Goal: Register for event/course

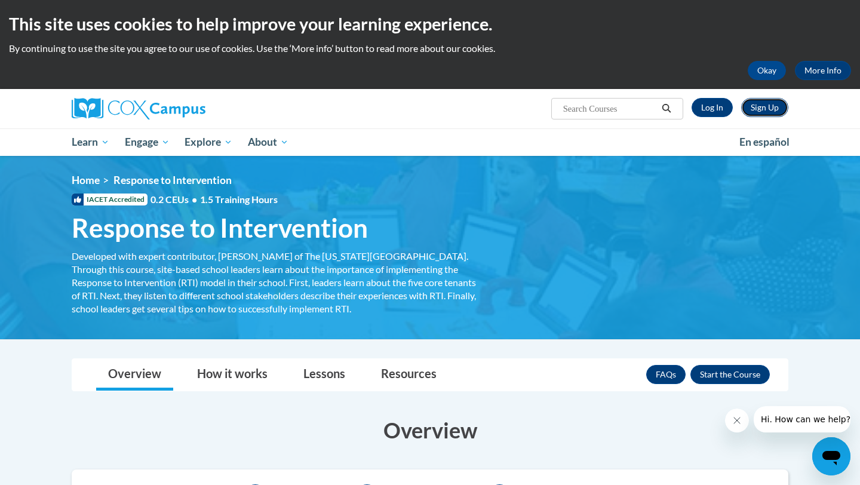
click at [776, 101] on link "Sign Up" at bounding box center [765, 107] width 47 height 19
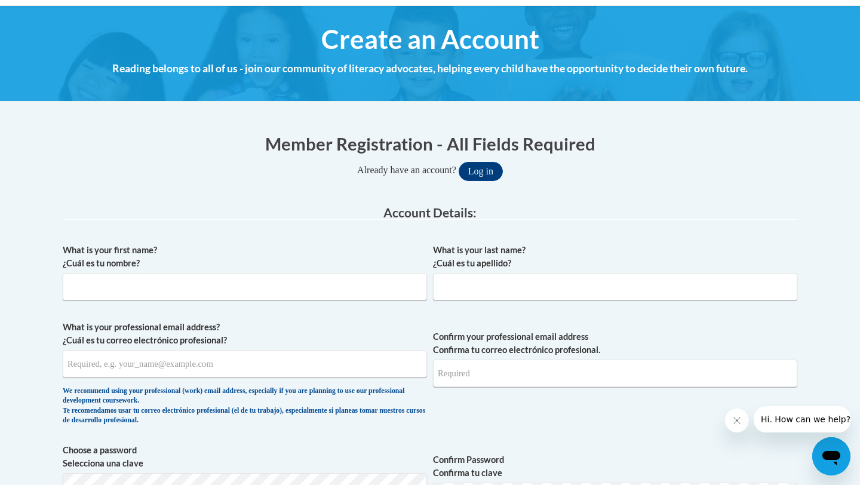
scroll to position [126, 0]
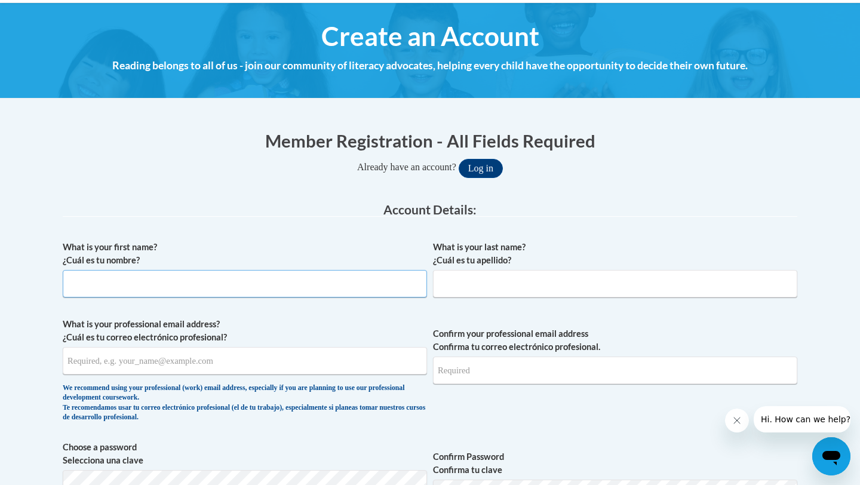
click at [321, 280] on input "What is your first name? ¿Cuál es tu nombre?" at bounding box center [245, 283] width 364 height 27
type input "R"
type input "Areli"
type input "l"
type input "Lazo"
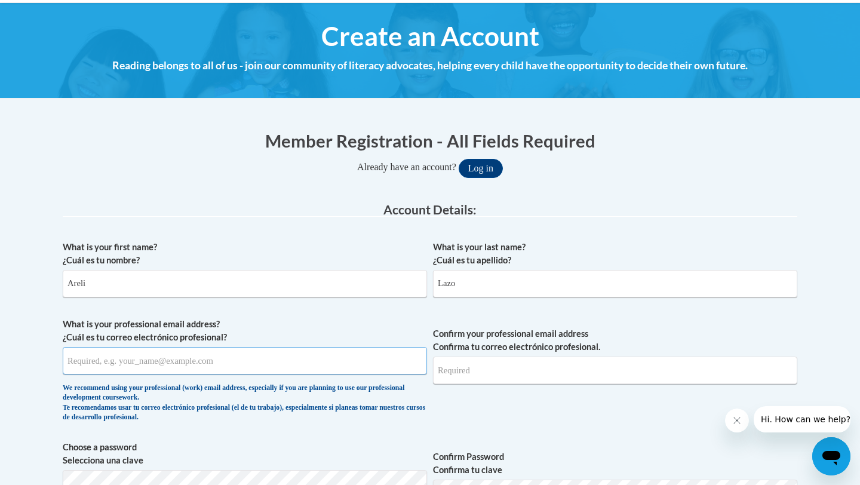
click at [154, 366] on input "What is your professional email address? ¿Cuál es tu correo electrónico profesi…" at bounding box center [245, 360] width 364 height 27
type input "[EMAIL_ADDRESS][DOMAIN_NAME]"
click at [121, 286] on input "Areli" at bounding box center [245, 283] width 364 height 27
type input "A"
type input "Rocio"
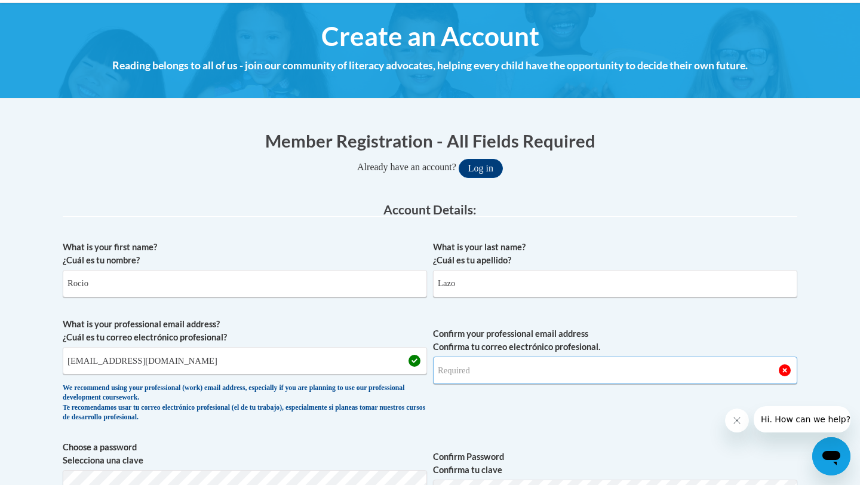
click at [489, 370] on input "Confirm your professional email address Confirma tu correo electrónico profesio…" at bounding box center [615, 370] width 364 height 27
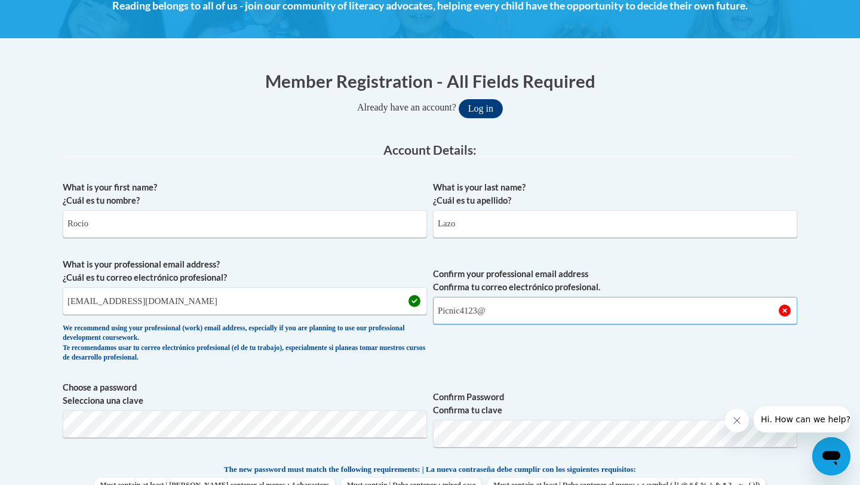
scroll to position [186, 0]
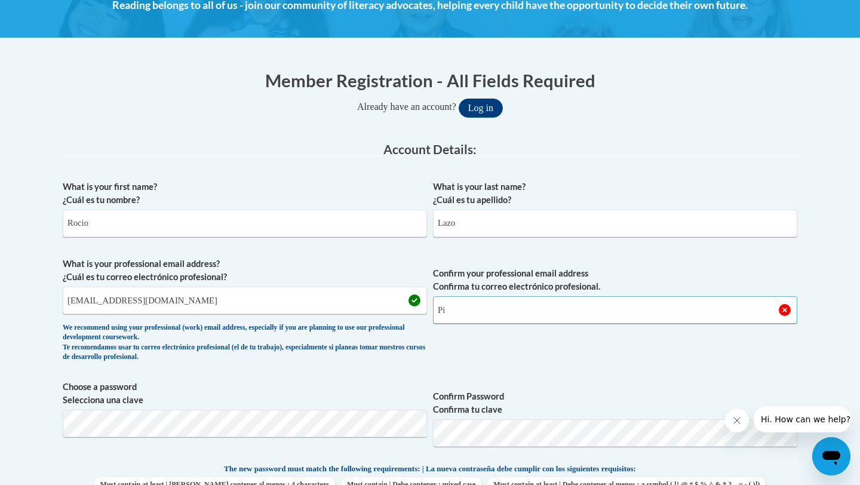
type input "P"
click at [283, 295] on input "ralazo4863@ung.edu" at bounding box center [245, 300] width 364 height 27
click at [525, 320] on input "Confirm your professional email address Confirma tu correo electrónico profesio…" at bounding box center [615, 309] width 364 height 27
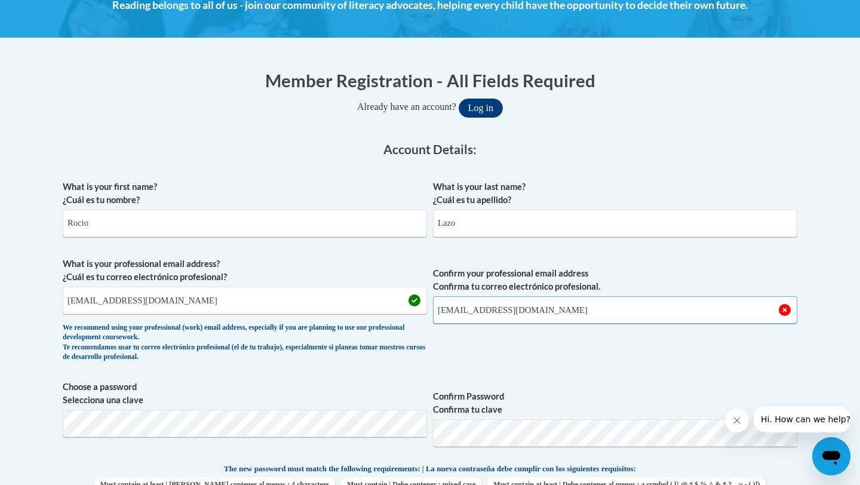
type input "ralazo4863@ung.edu"
click at [505, 324] on span "Confirm your professional email address Confirma tu correo electrónico profesio…" at bounding box center [615, 313] width 364 height 111
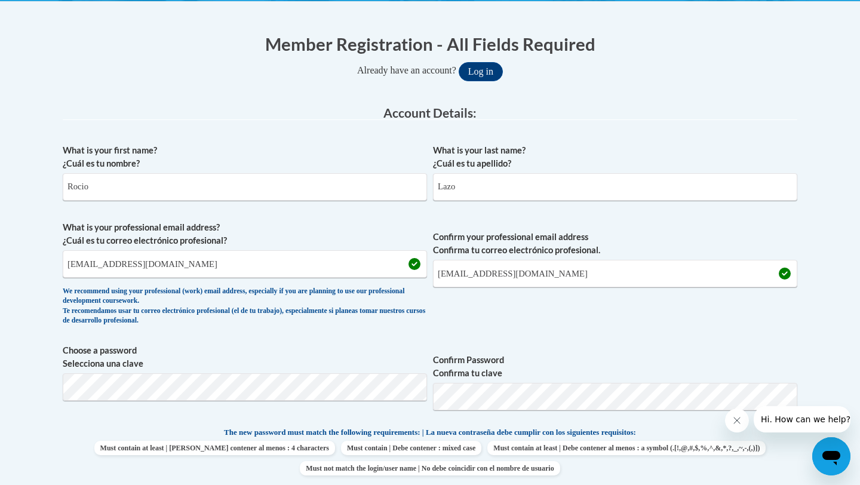
scroll to position [242, 0]
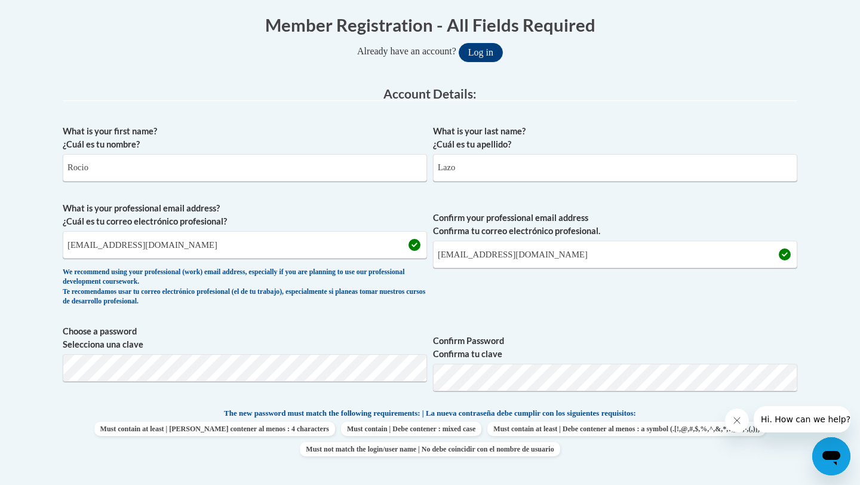
click at [484, 327] on span "Confirm Password Confirma tu clave" at bounding box center [615, 363] width 364 height 76
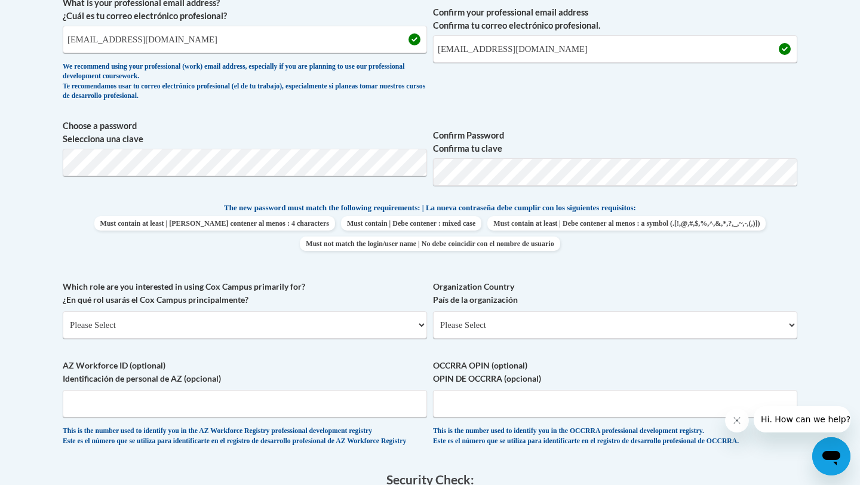
scroll to position [454, 0]
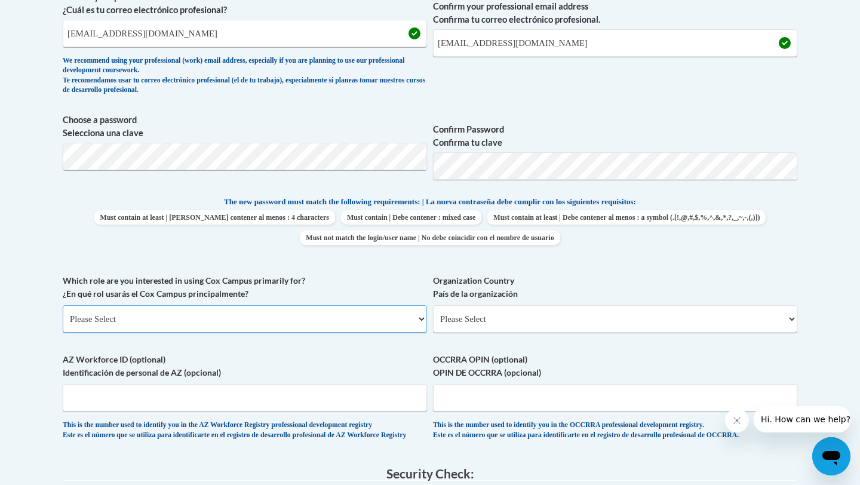
click at [238, 329] on select "Please Select College/University | Colegio/Universidad Community/Nonprofit Part…" at bounding box center [245, 318] width 364 height 27
select select "5a18ea06-2b54-4451-96f2-d152daf9eac5"
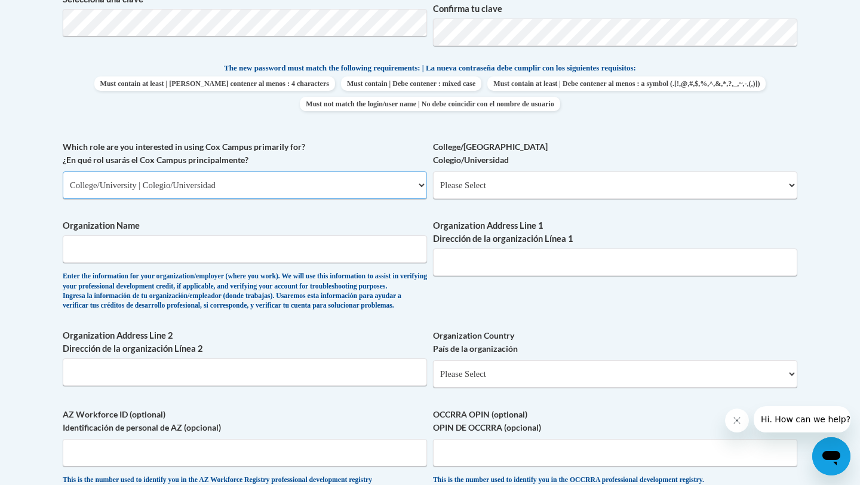
scroll to position [580, 0]
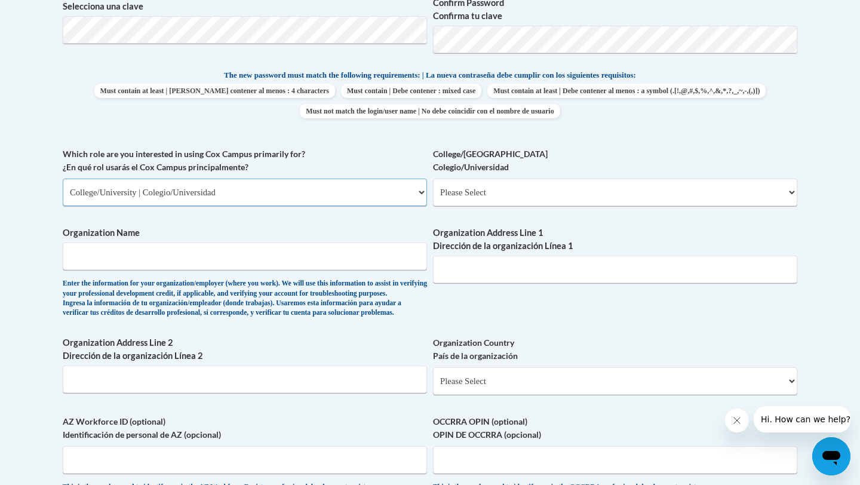
click at [347, 191] on select "Please Select College/University | Colegio/Universidad Community/Nonprofit Part…" at bounding box center [245, 192] width 364 height 27
click at [526, 187] on select "Please Select College/University Staff | Empleado universitario College/Univers…" at bounding box center [615, 192] width 364 height 27
select select "99b32b07-cffc-426c-8bf6-0cd77760d84b"
click at [216, 265] on input "Organization Name" at bounding box center [245, 256] width 364 height 27
type input "University of North Georgia"
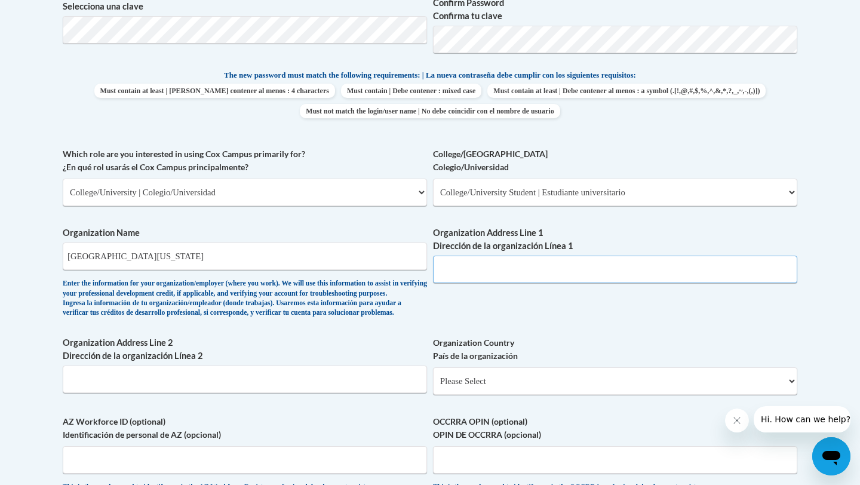
click at [470, 277] on input "Organization Address Line 1 Dirección de la organización Línea 1" at bounding box center [615, 269] width 364 height 27
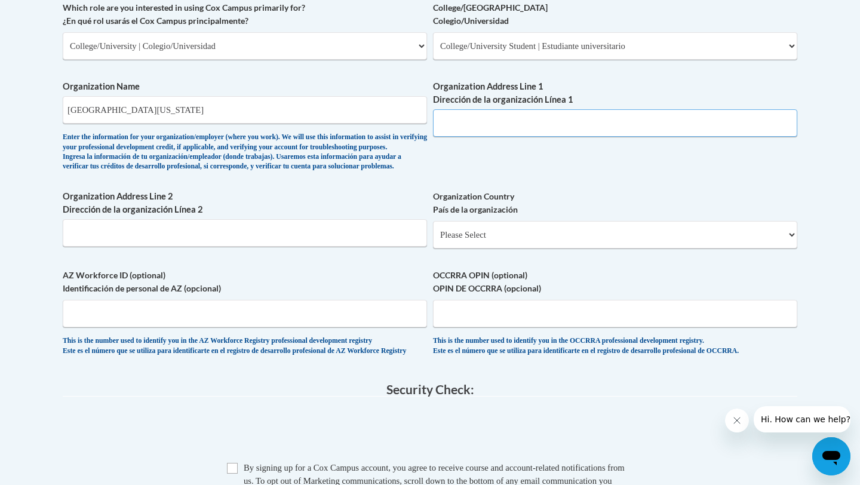
scroll to position [717, 0]
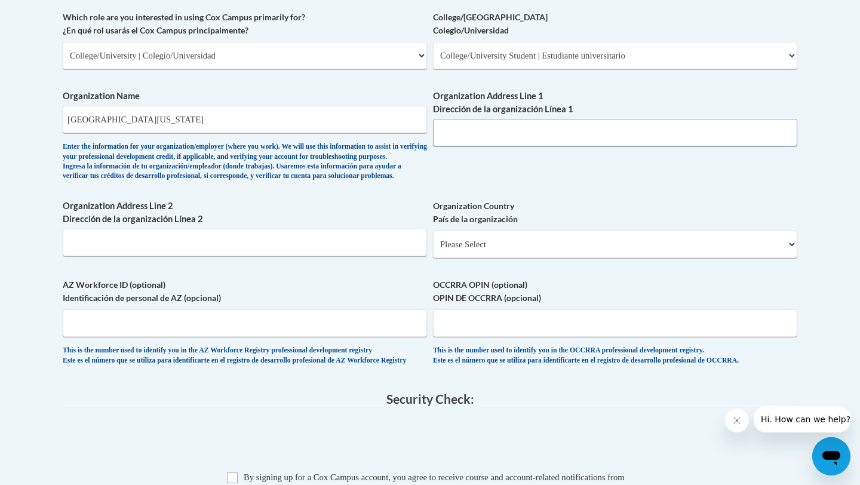
paste input "3820 Mundy Mill Rd, Oakwood, GA 30566"
click at [519, 134] on input "3820 Mundy Mill Rd, Oakwood, GA 30566" at bounding box center [615, 132] width 364 height 27
click at [608, 133] on input "3820 Mundy Mill Rd Oakwood, GA 30566" at bounding box center [615, 132] width 364 height 27
type input "3820 Mundy Mill Rd Oakwood, GA 30566"
click at [595, 187] on div "What is your first name? ¿Cuál es tu nombre? Rocio What is your last name? ¿Cuá…" at bounding box center [430, 11] width 735 height 734
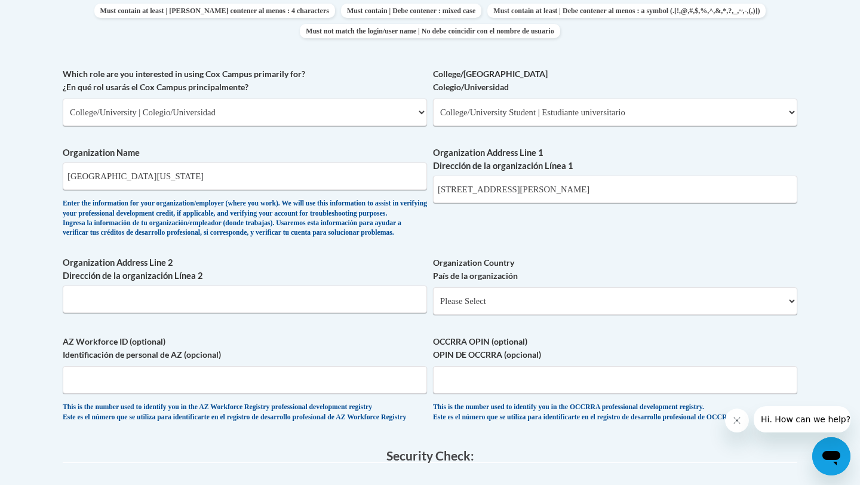
scroll to position [657, 0]
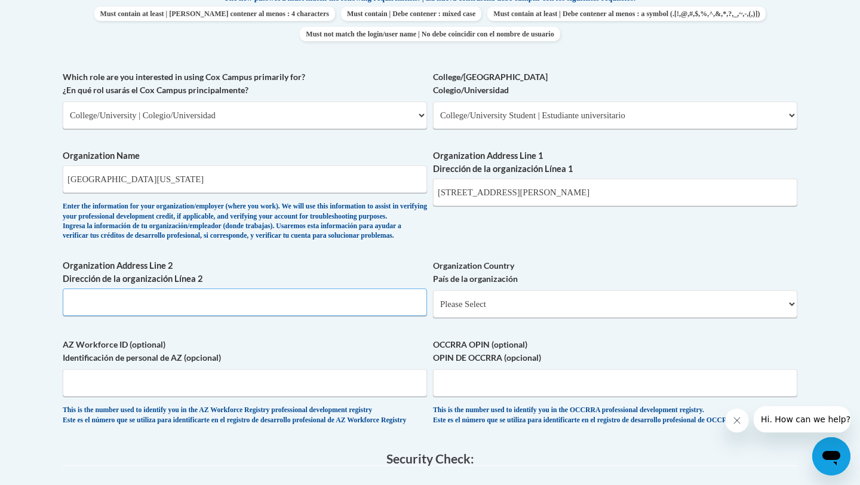
click at [136, 316] on input "Organization Address Line 2 Dirección de la organización Línea 2" at bounding box center [245, 302] width 364 height 27
type input "j"
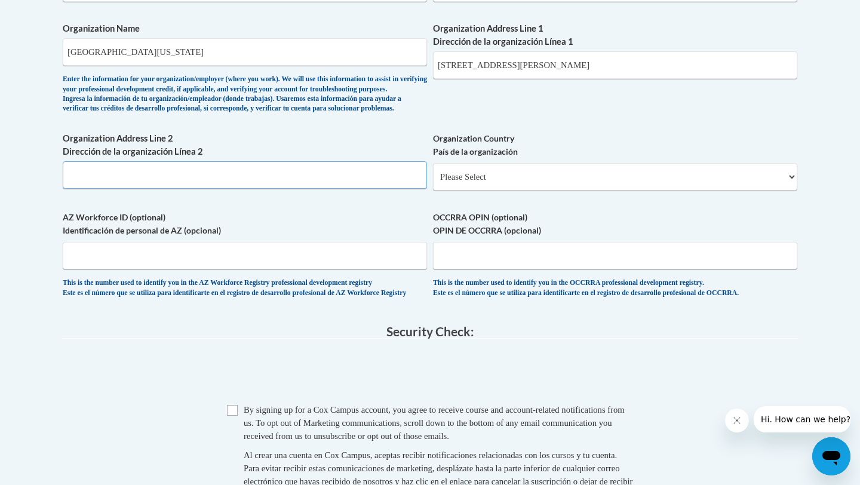
scroll to position [792, 0]
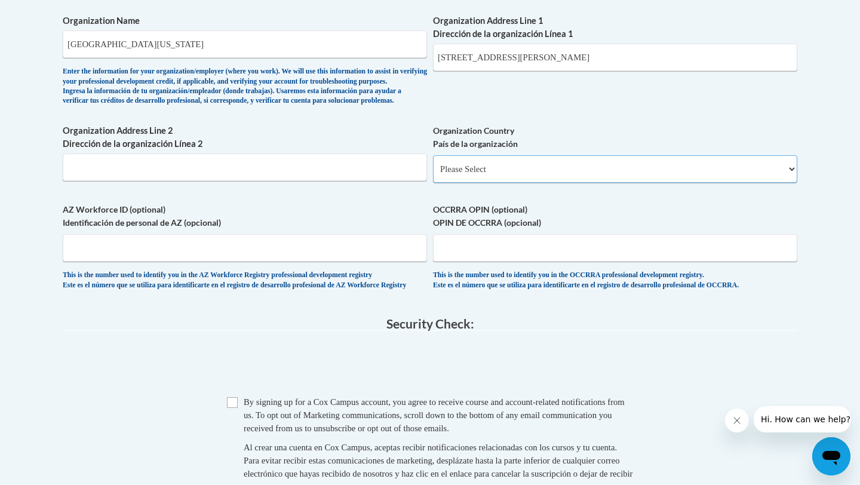
click at [482, 183] on select "Please Select United States | Estados Unidos Outside of the United States | Fue…" at bounding box center [615, 168] width 364 height 27
select select "ad49bcad-a171-4b2e-b99c-48b446064914"
select select
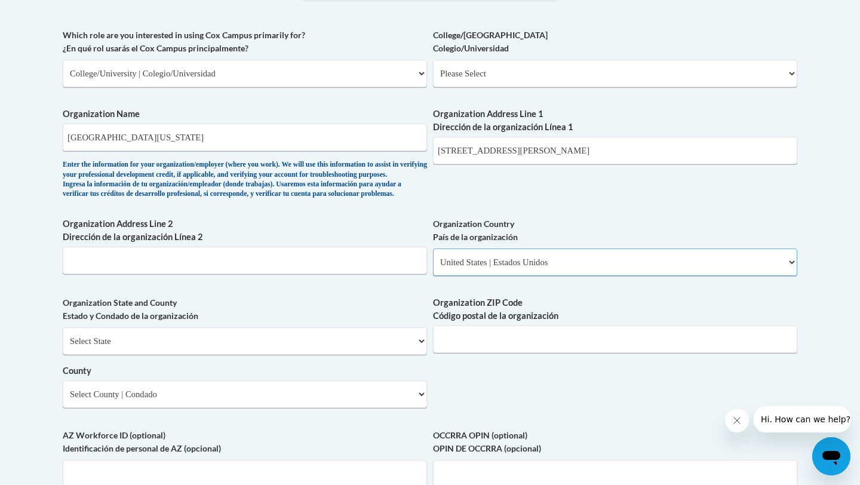
scroll to position [693, 0]
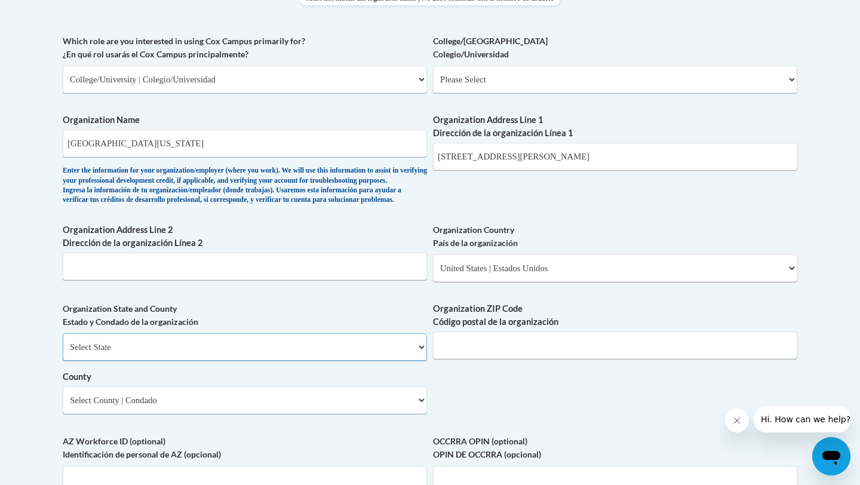
click at [256, 361] on select "Select State Alabama Alaska Arizona Arkansas California Colorado Connecticut De…" at bounding box center [245, 346] width 364 height 27
select select "Georgia"
click at [305, 414] on select "Select County Appling Atkinson Bacon Baker Baldwin Banks Barrow Bartow Ben Hill…" at bounding box center [245, 400] width 364 height 27
select select "Hall"
click at [468, 359] on input "Organization ZIP Code Código postal de la organización" at bounding box center [615, 345] width 364 height 27
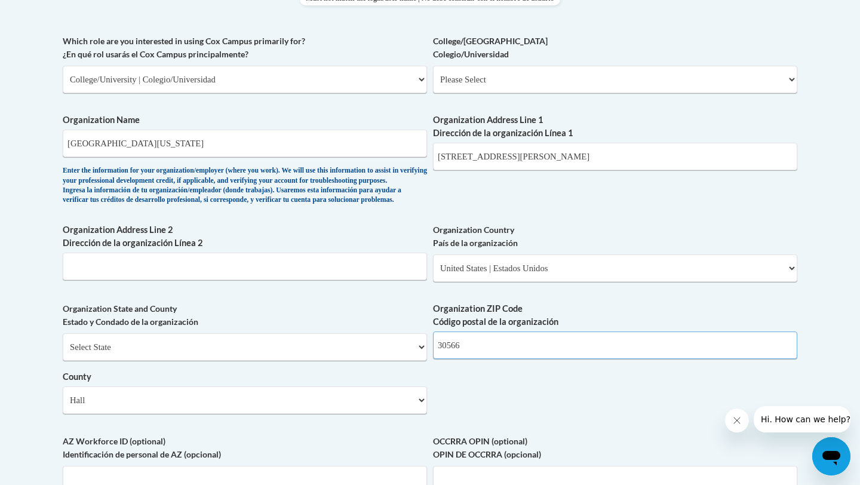
type input "30566"
click at [492, 431] on div "What is your first name? ¿Cuál es tu nombre? Rocio What is your last name? ¿Cuá…" at bounding box center [430, 101] width 735 height 866
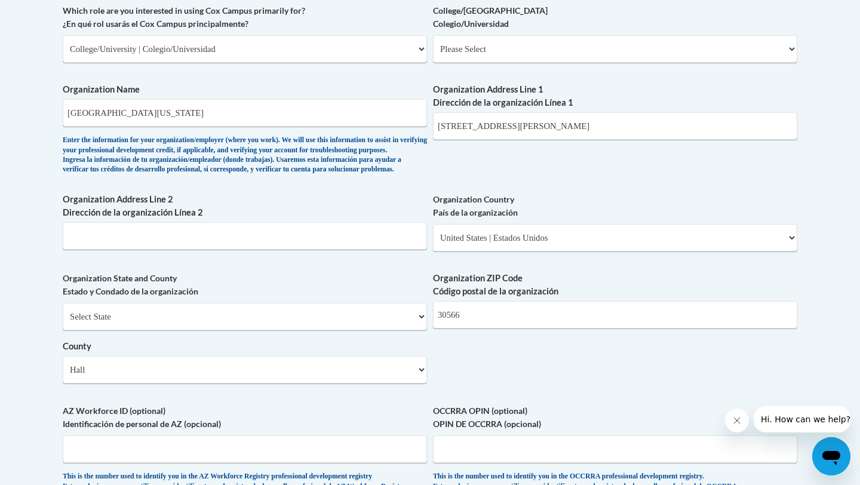
scroll to position [721, 0]
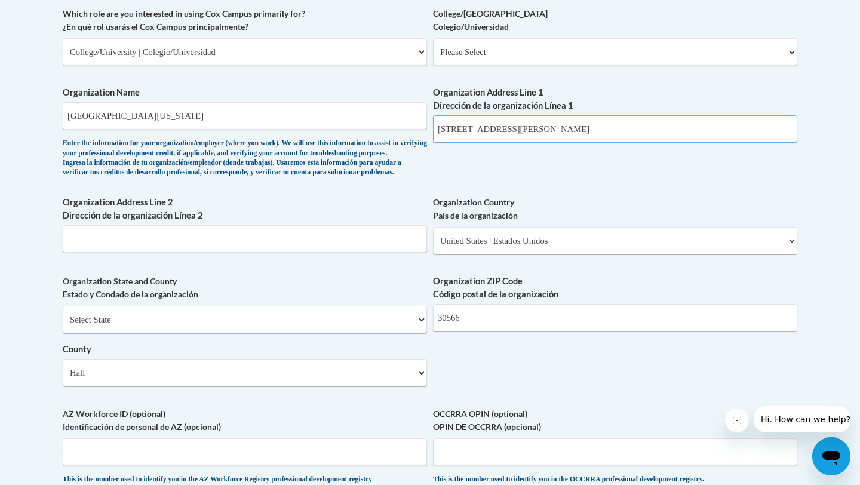
click at [601, 133] on input "3820 Mundy Mill Rd Oakwood, GA 30566" at bounding box center [615, 128] width 364 height 27
click at [575, 170] on div "What is your first name? ¿Cuál es tu nombre? Rocio What is your last name? ¿Cuá…" at bounding box center [430, 73] width 735 height 866
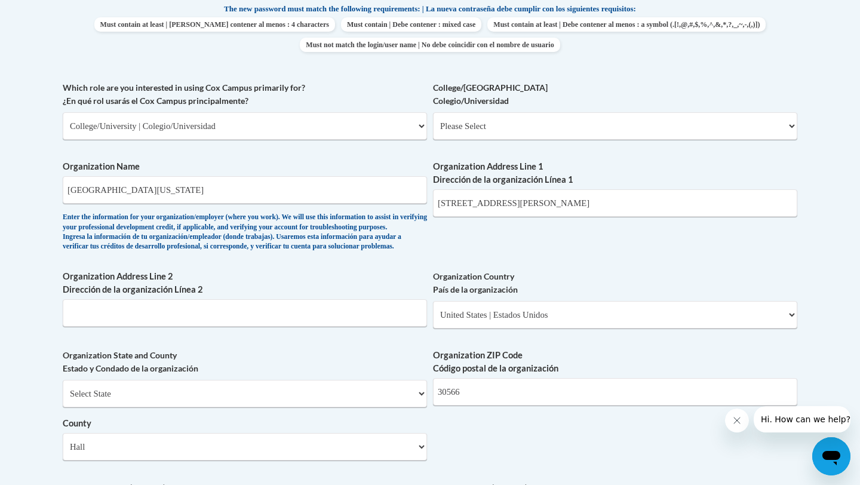
scroll to position [646, 0]
click at [559, 129] on select "Please Select College/University Staff | Empleado universitario College/Univers…" at bounding box center [615, 126] width 364 height 27
select select "99b32b07-cffc-426c-8bf6-0cd77760d84b"
select select "null"
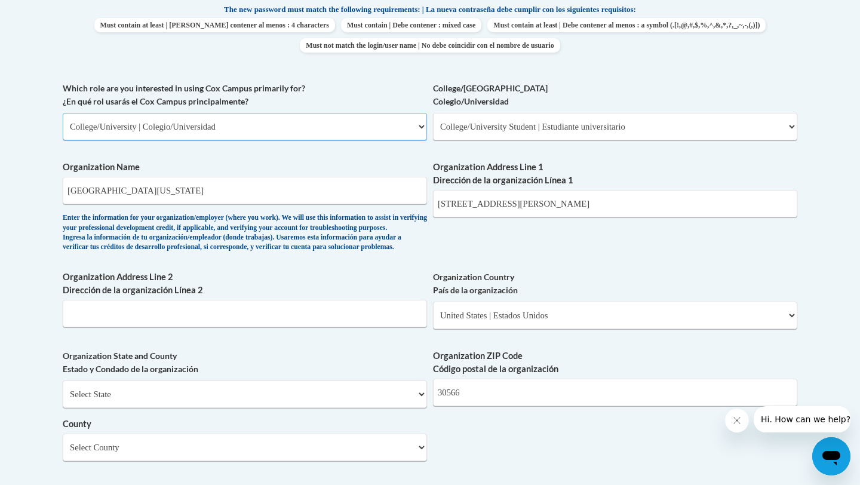
click at [227, 121] on select "Please Select College/University | Colegio/Universidad Community/Nonprofit Part…" at bounding box center [245, 126] width 364 height 27
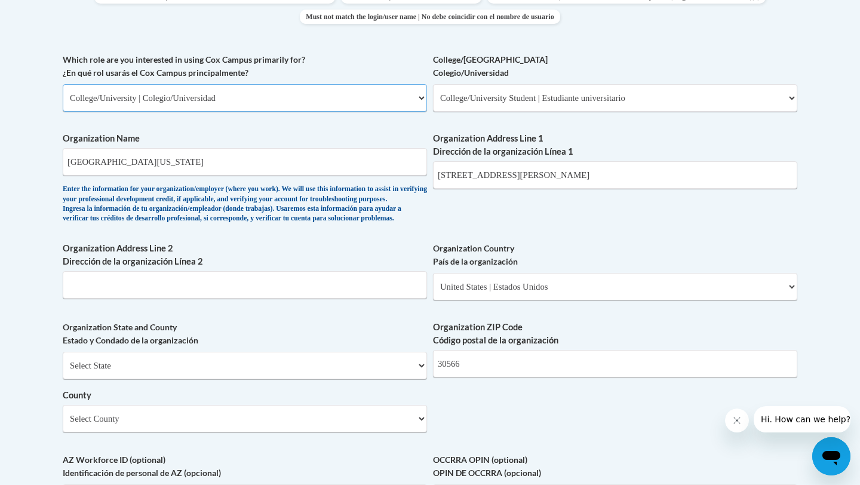
scroll to position [649, 0]
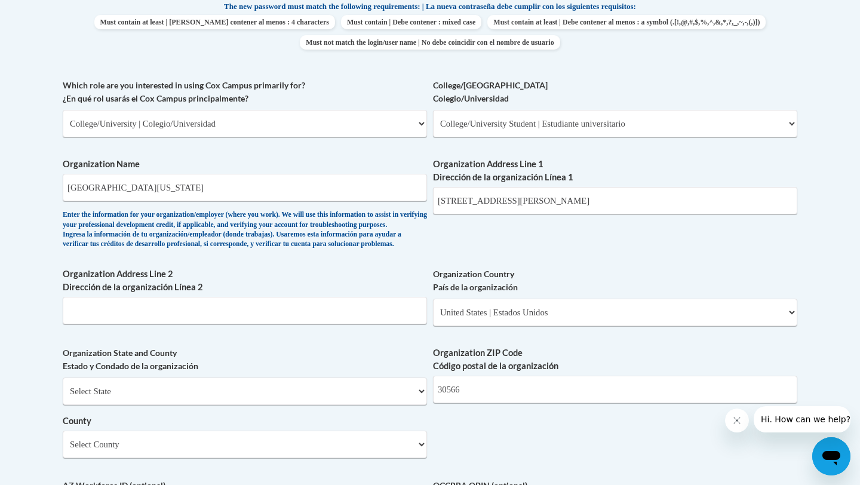
click at [298, 223] on div "Enter the information for your organization/employer (where you work). We will …" at bounding box center [245, 229] width 364 height 39
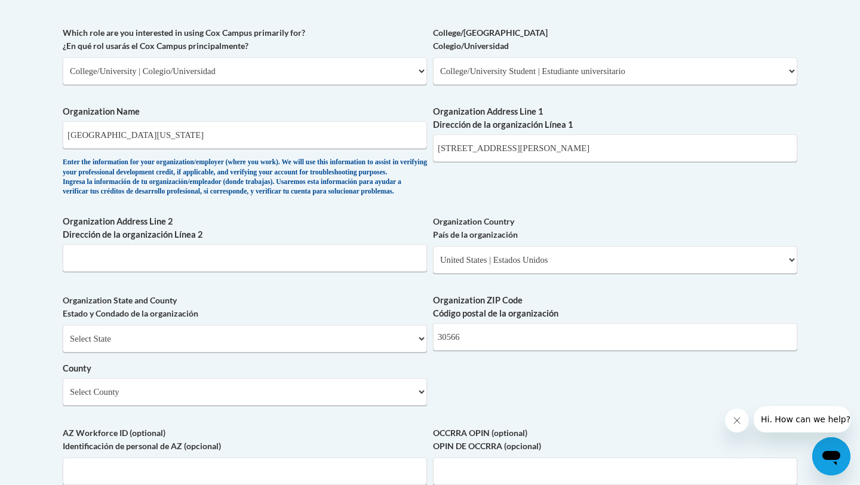
scroll to position [703, 0]
click at [353, 350] on select "Select State Alabama Alaska Arizona Arkansas California Colorado Connecticut De…" at bounding box center [245, 337] width 364 height 27
select select "Georgia"
click at [452, 350] on input "30566" at bounding box center [615, 335] width 364 height 27
click at [395, 405] on select "Select County Appling Atkinson Bacon Baker Baldwin Banks Barrow Bartow Ben Hill…" at bounding box center [245, 390] width 364 height 27
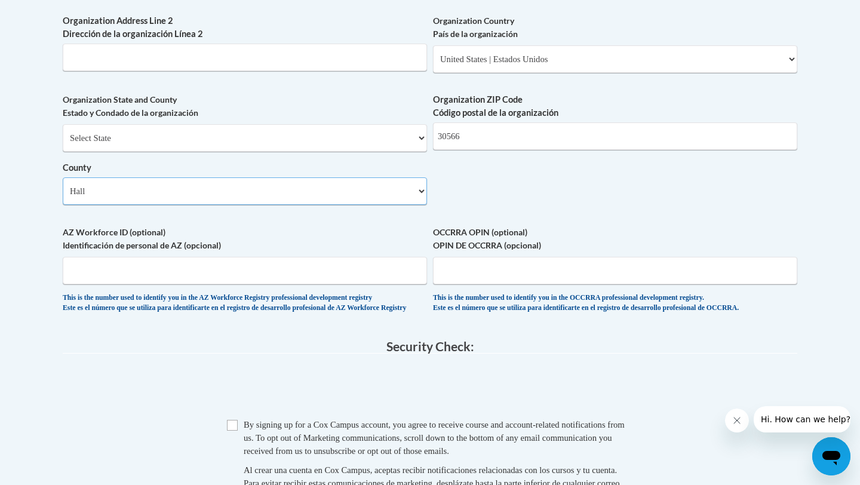
scroll to position [903, 0]
click at [249, 457] on div "By signing up for a Cox Campus account, you agree to receive course and account…" at bounding box center [439, 437] width 390 height 39
click at [235, 430] on input "Checkbox" at bounding box center [232, 424] width 11 height 11
checkbox input "true"
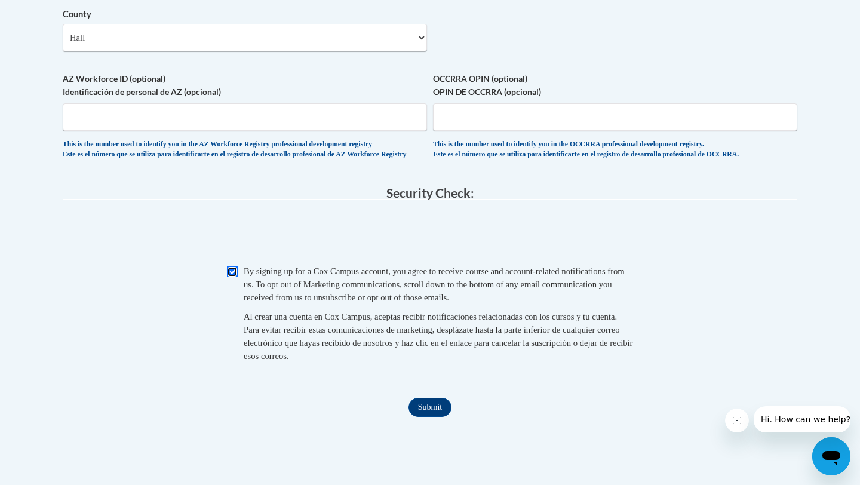
scroll to position [1078, 0]
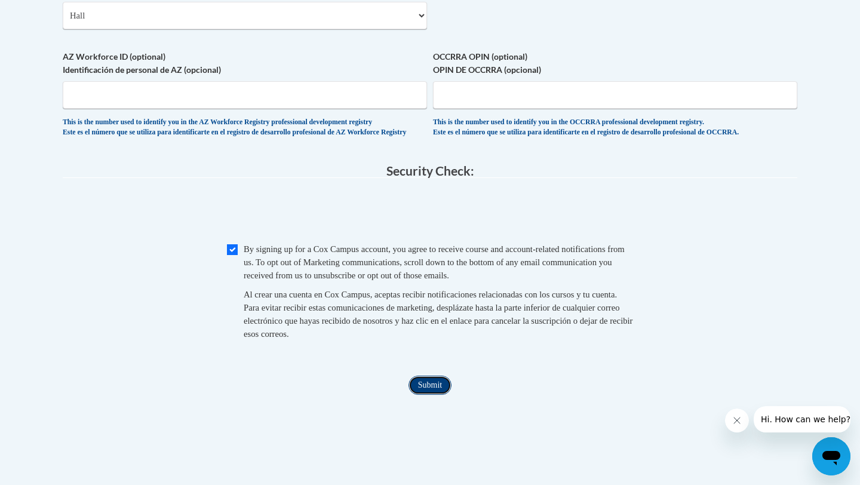
click at [430, 395] on input "Submit" at bounding box center [430, 385] width 43 height 19
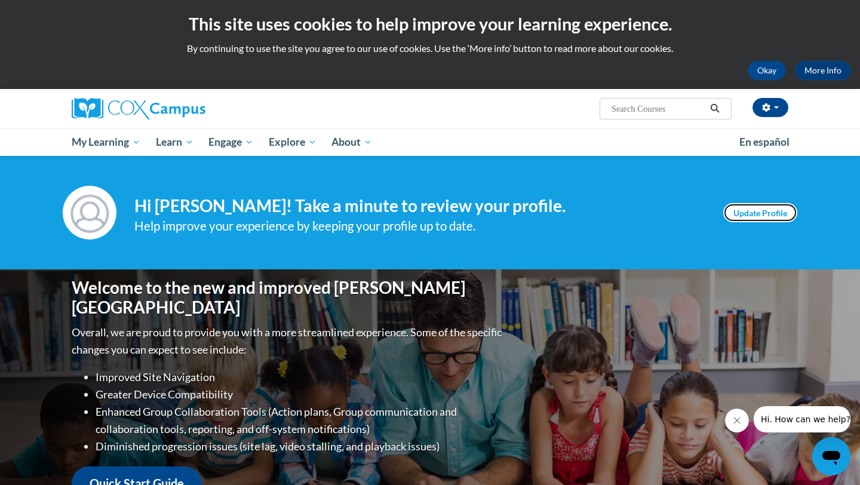
click at [752, 216] on link "Update Profile" at bounding box center [761, 212] width 74 height 19
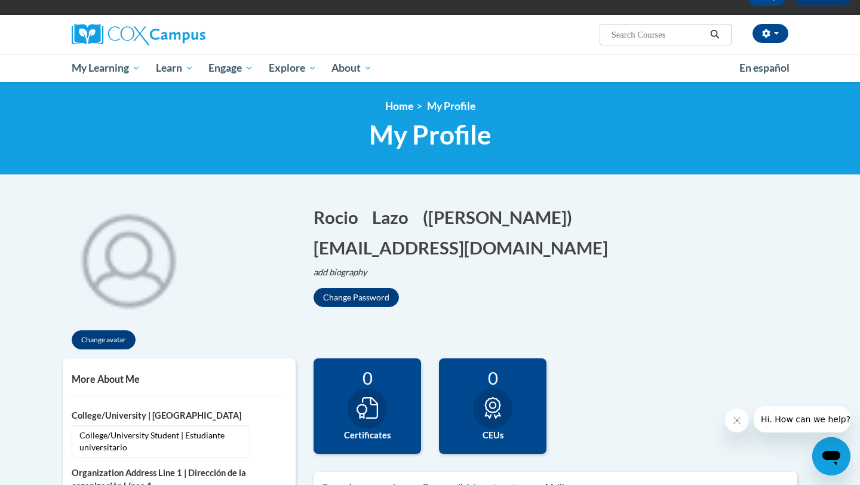
scroll to position [78, 0]
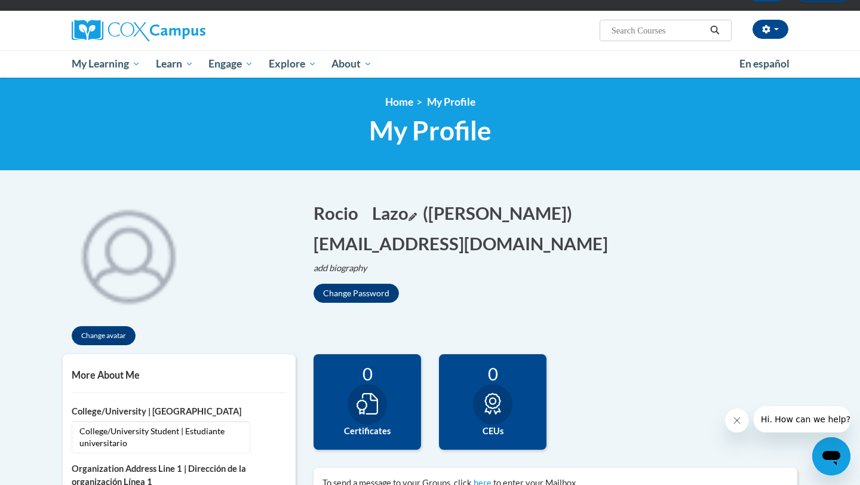
click at [408, 215] on button "Lazo Edit" at bounding box center [394, 213] width 44 height 24
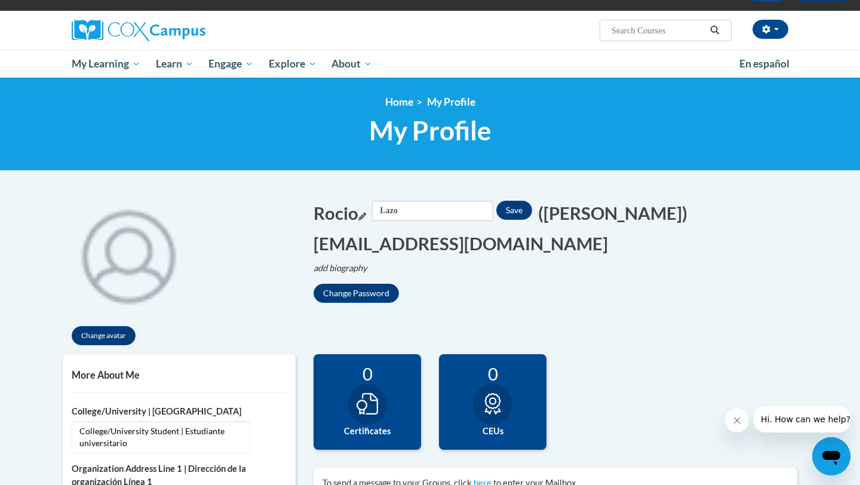
click at [359, 215] on button "Rocio Edit" at bounding box center [340, 213] width 53 height 24
click at [453, 249] on button "ralazo4863@ung.edu Edit" at bounding box center [465, 243] width 302 height 24
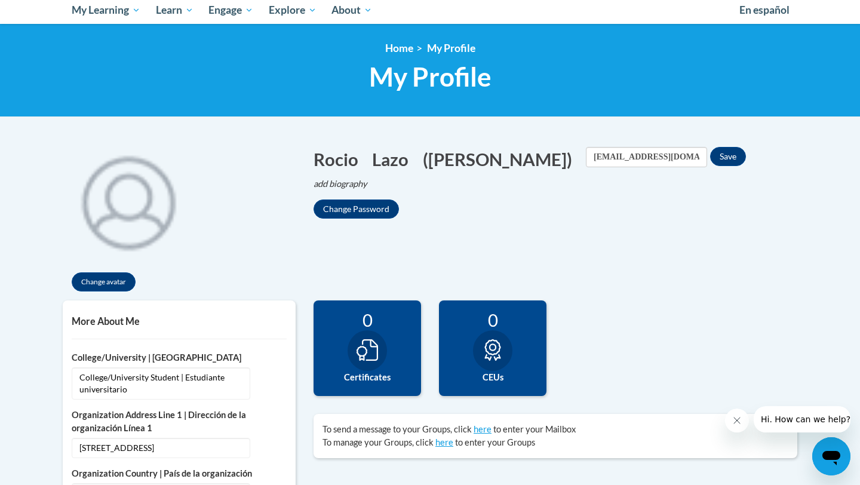
scroll to position [0, 0]
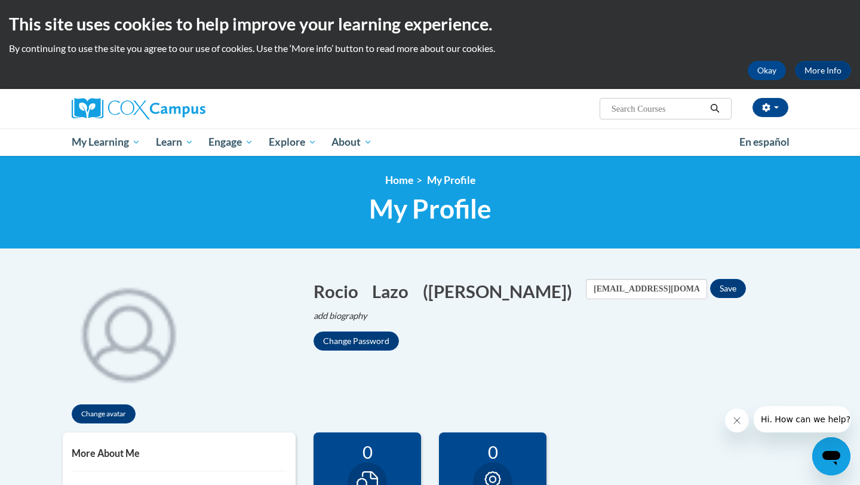
click at [658, 111] on input "Search..." at bounding box center [659, 109] width 96 height 14
click at [614, 111] on input "Search..." at bounding box center [659, 109] width 96 height 14
paste input "Response to Intervention"
type input "Response to Intervention"
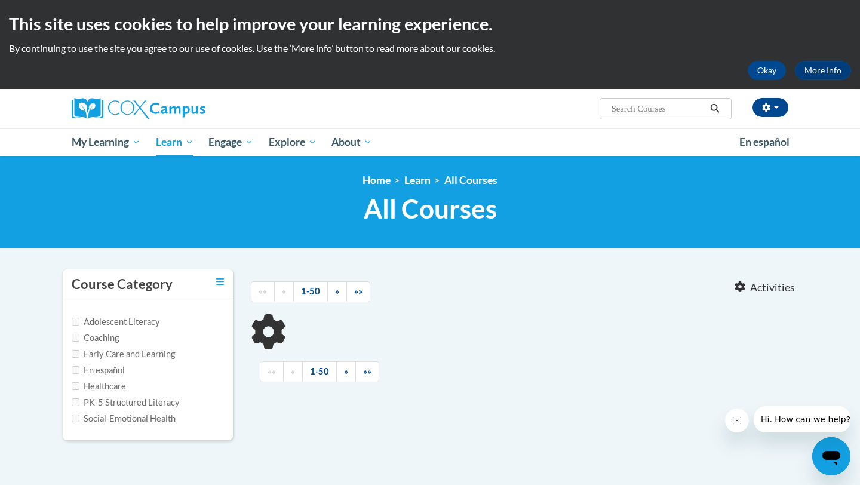
type input "Response to Intervention"
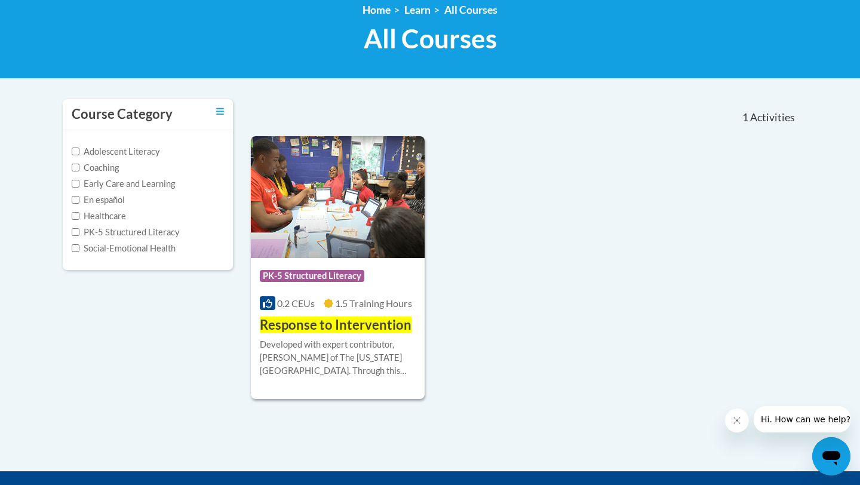
scroll to position [171, 0]
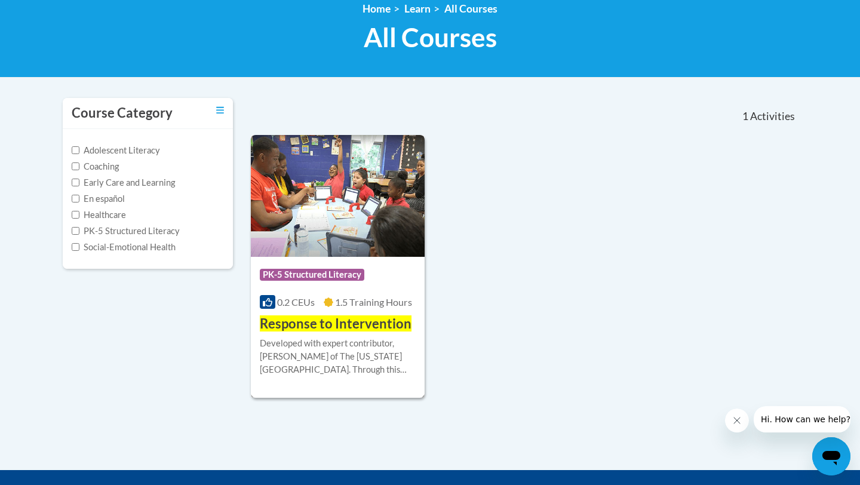
click at [329, 274] on span "PK-5 Structured Literacy" at bounding box center [312, 275] width 105 height 12
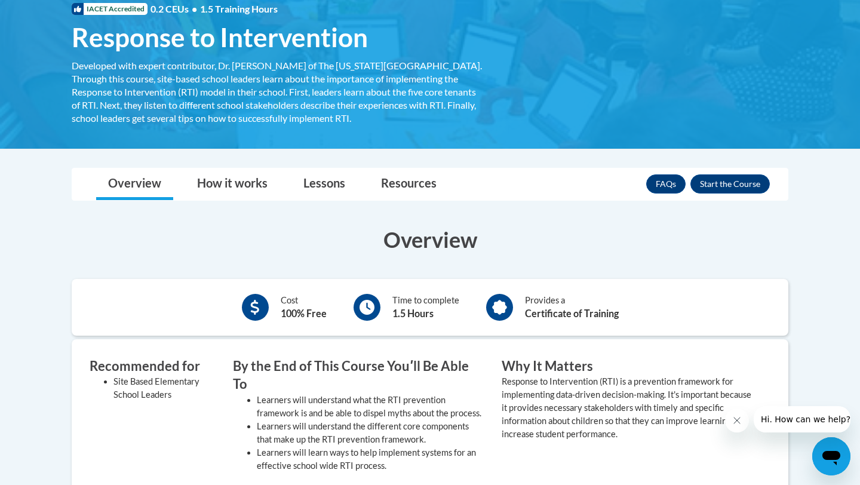
scroll to position [188, 0]
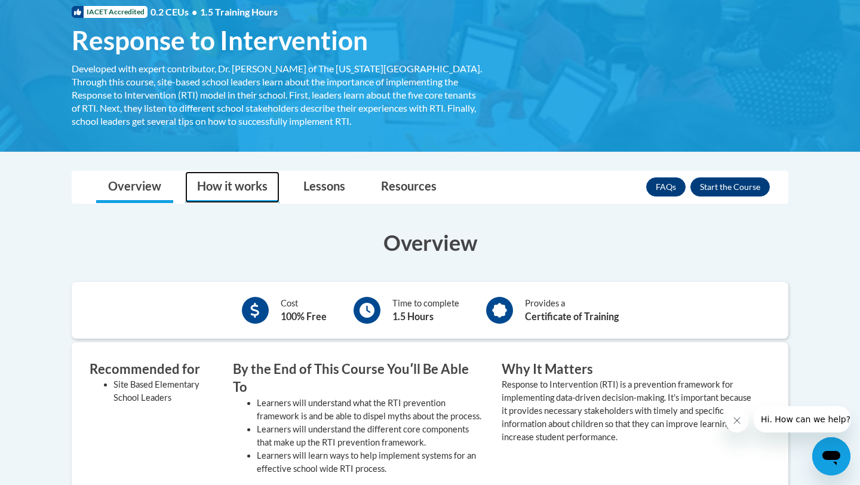
click at [231, 196] on link "How it works" at bounding box center [232, 187] width 94 height 32
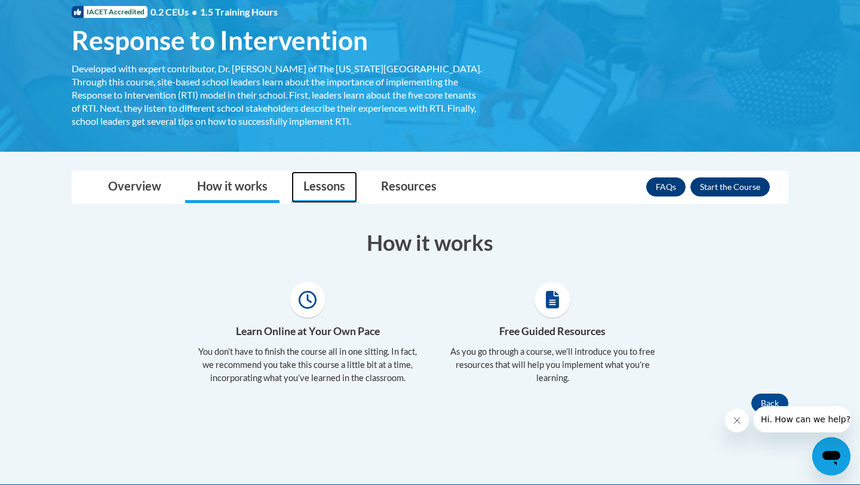
click at [331, 191] on link "Lessons" at bounding box center [325, 187] width 66 height 32
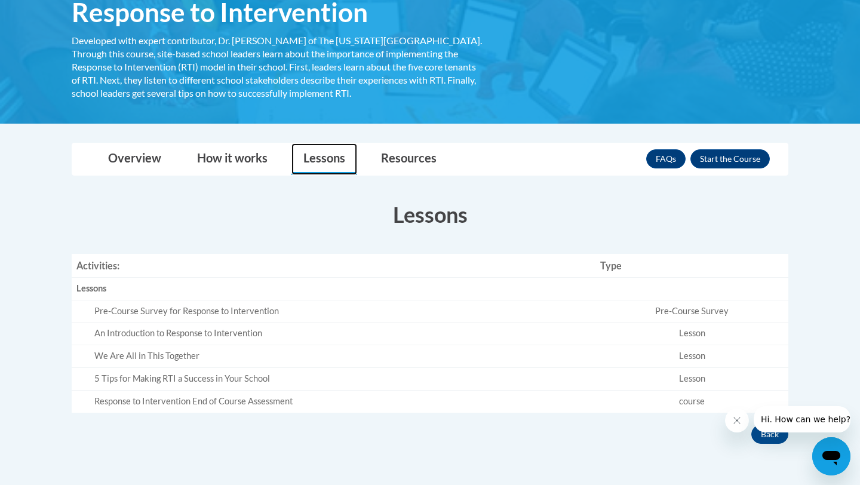
scroll to position [217, 0]
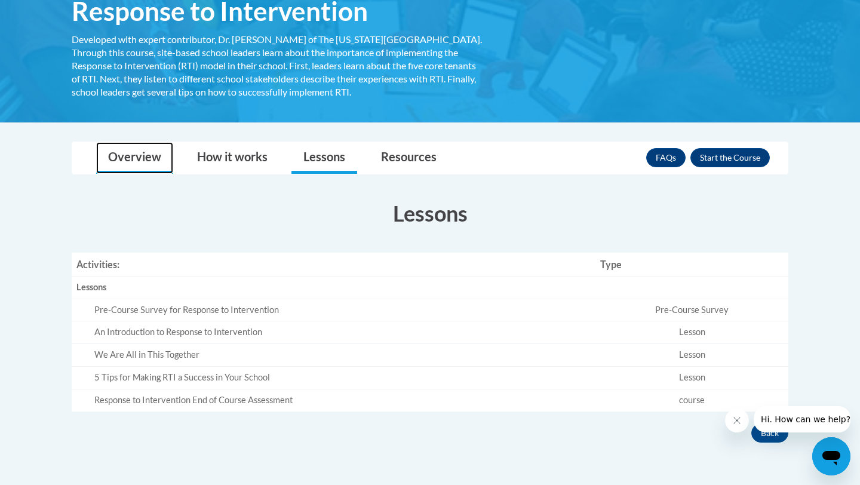
click at [142, 162] on link "Overview" at bounding box center [134, 158] width 77 height 32
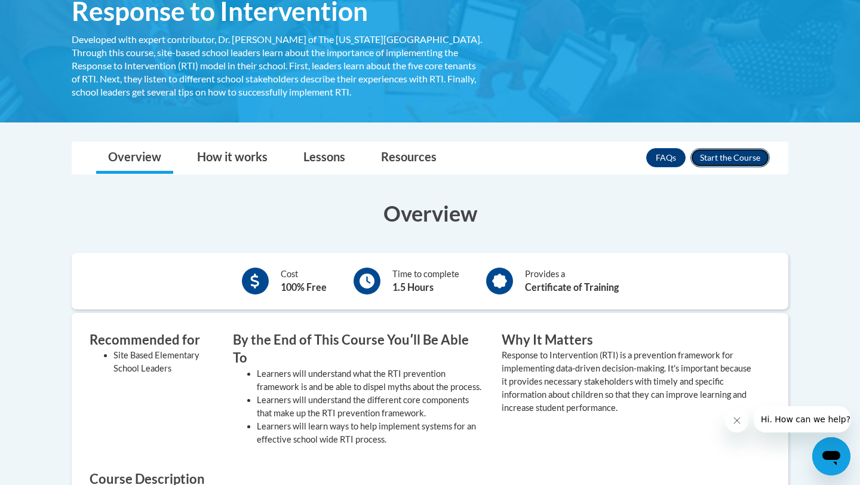
click at [746, 158] on button "Enroll" at bounding box center [730, 157] width 79 height 19
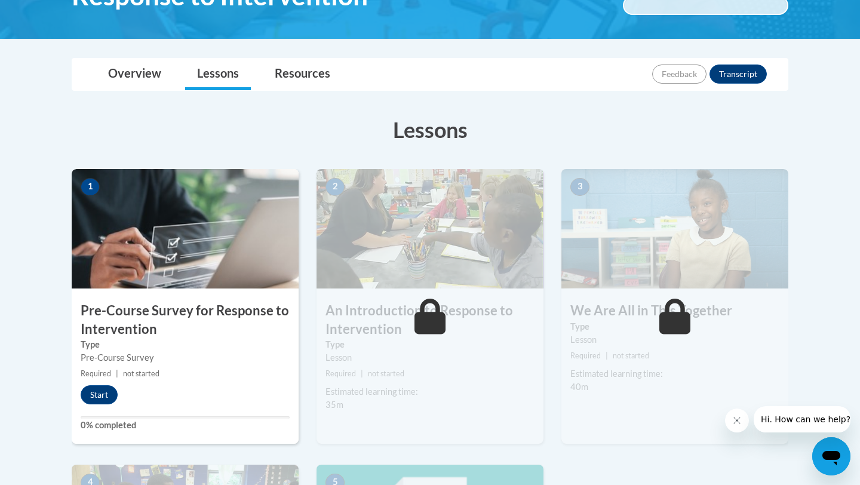
scroll to position [234, 0]
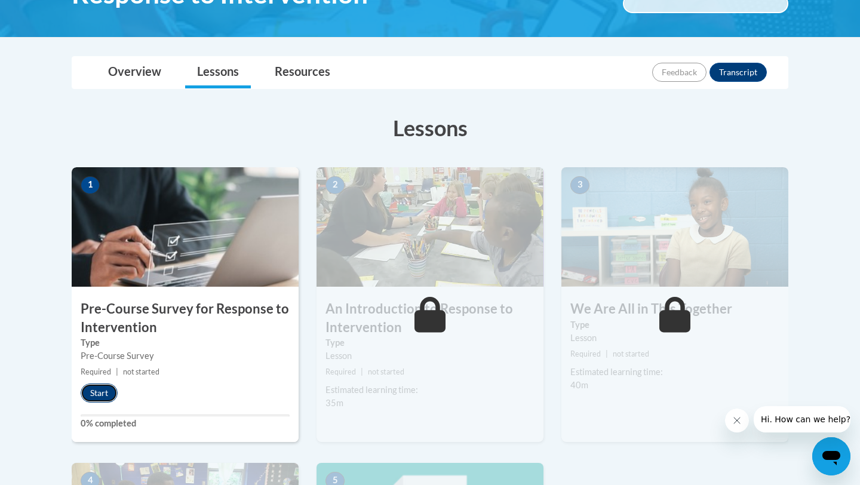
click at [87, 399] on button "Start" at bounding box center [99, 393] width 37 height 19
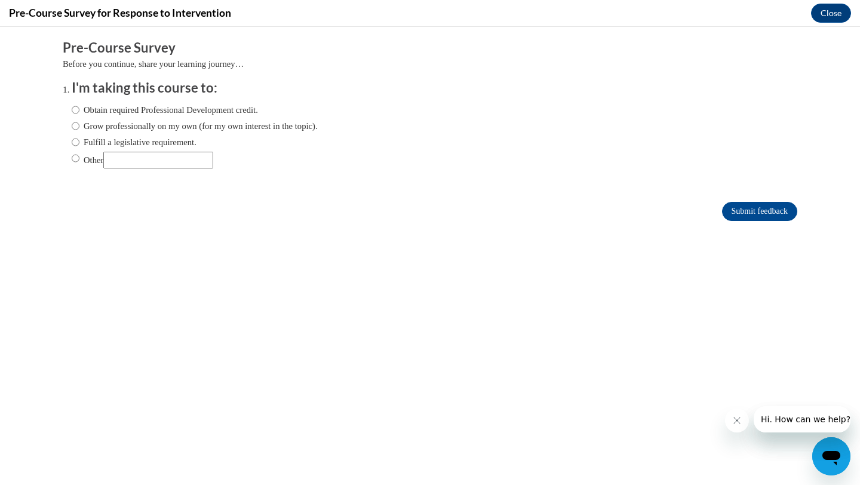
scroll to position [0, 0]
click at [140, 109] on label "Obtain required Professional Development credit." at bounding box center [165, 109] width 186 height 13
click at [79, 109] on input "Obtain required Professional Development credit." at bounding box center [76, 109] width 8 height 13
radio input "true"
click at [734, 211] on input "Submit feedback" at bounding box center [759, 211] width 75 height 19
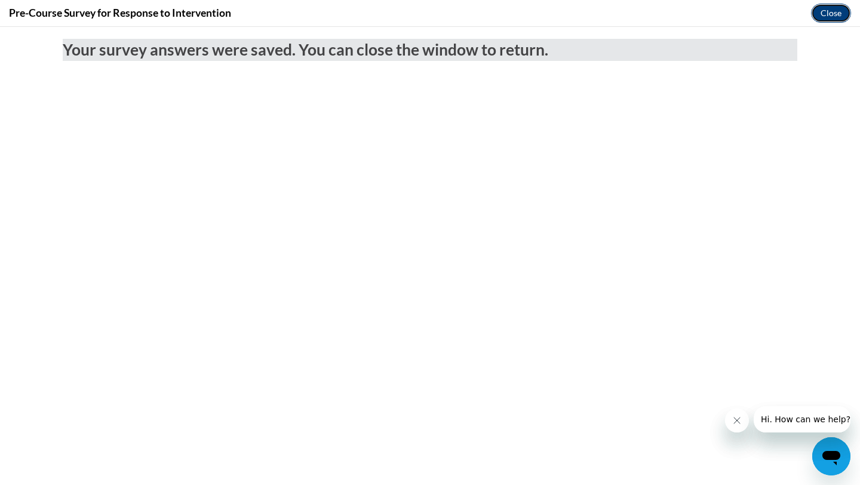
click at [832, 14] on button "Close" at bounding box center [831, 13] width 40 height 19
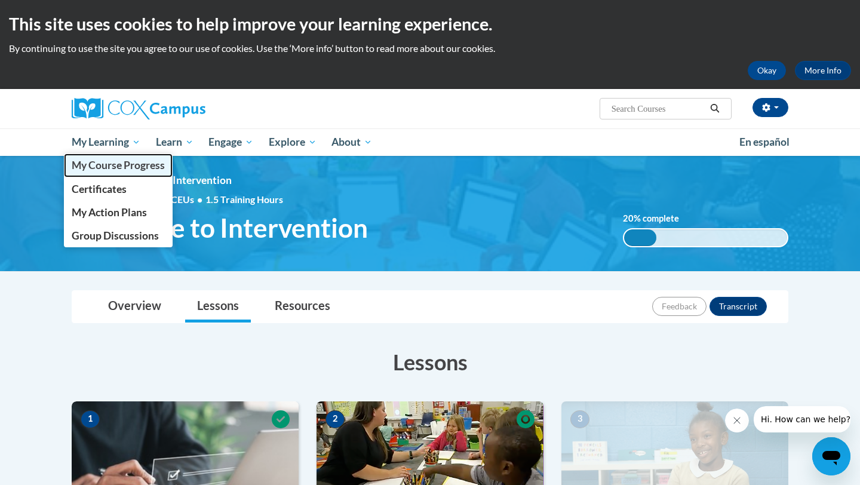
click span "My Course Progress"
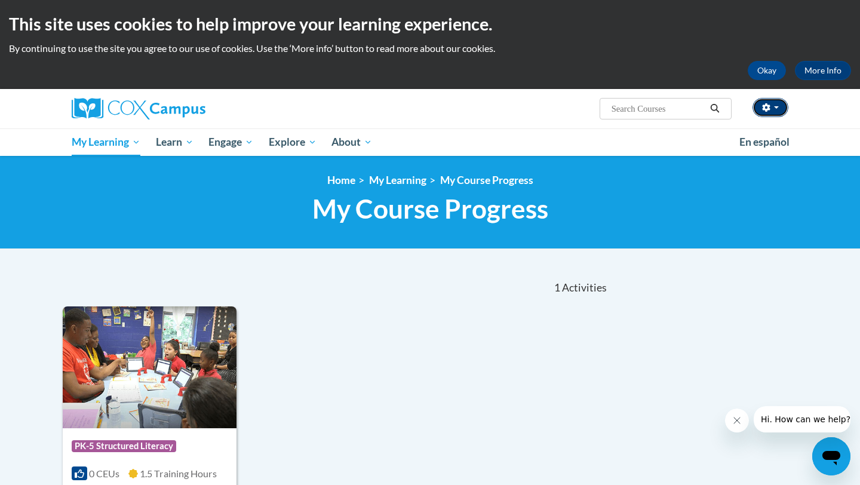
click at [775, 106] on span "button" at bounding box center [776, 107] width 5 height 2
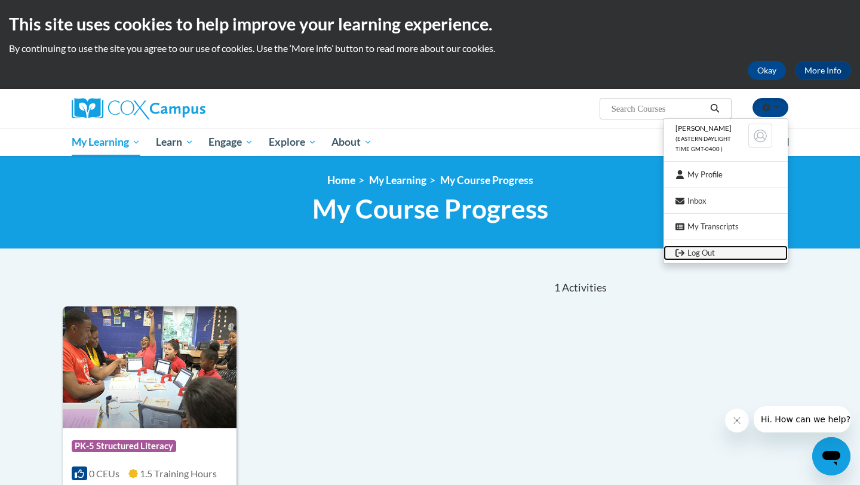
click at [726, 249] on link "Log Out" at bounding box center [726, 253] width 124 height 15
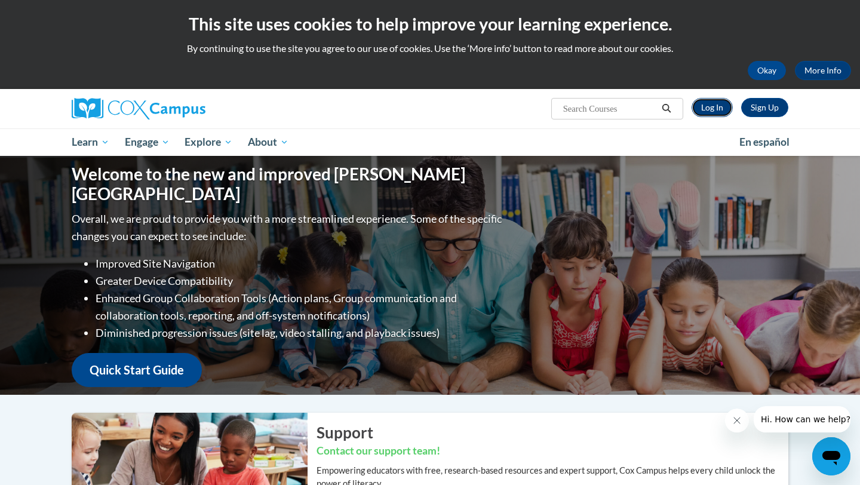
click at [723, 106] on link "Log In" at bounding box center [712, 107] width 41 height 19
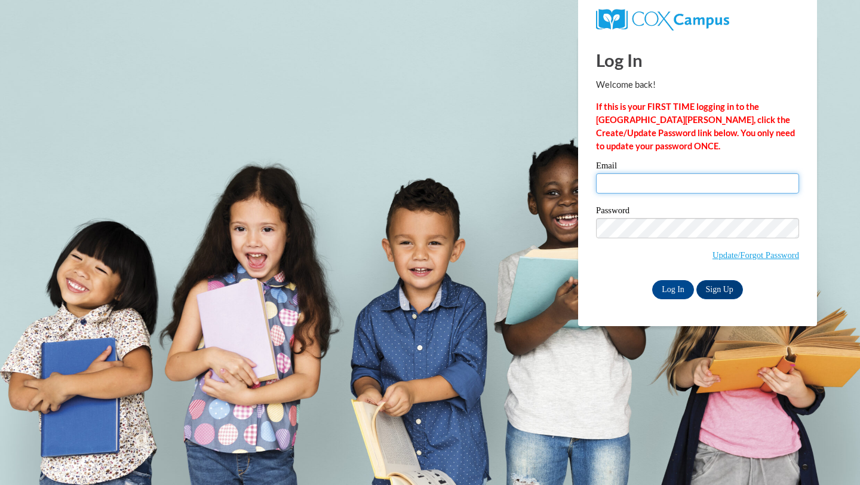
click at [655, 189] on input "Email" at bounding box center [697, 183] width 203 height 20
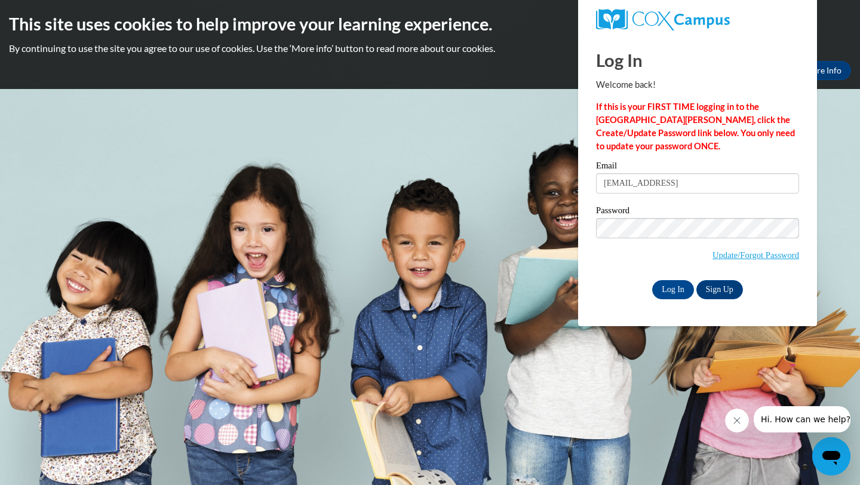
type input "ralazo4863@ung.edu"
click at [636, 253] on span "Update/Forgot Password" at bounding box center [697, 243] width 203 height 50
click at [678, 288] on input "Log In" at bounding box center [673, 289] width 42 height 19
